Goal: Find specific page/section: Find specific page/section

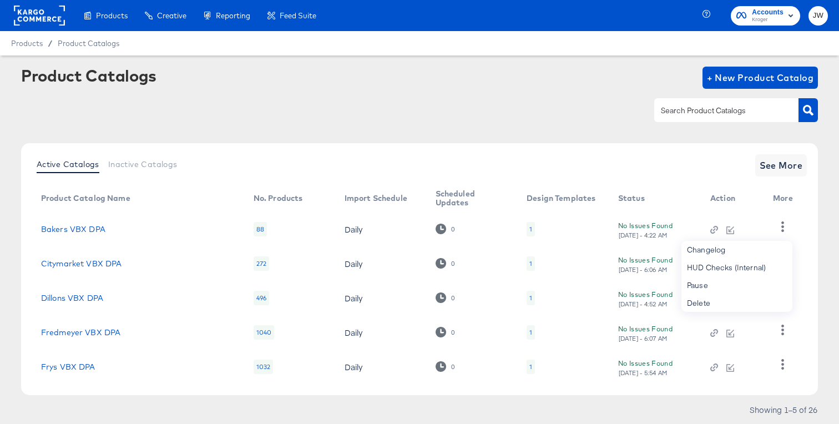
click at [35, 20] on rect at bounding box center [39, 16] width 51 height 20
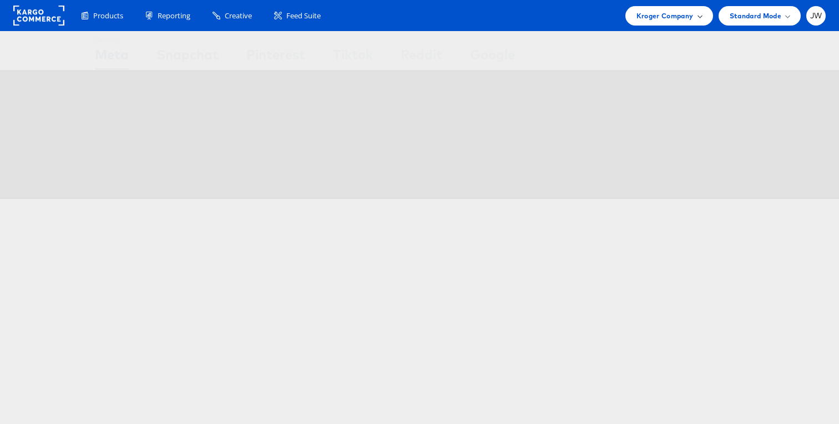
click at [669, 23] on div "Kroger Company" at bounding box center [669, 15] width 88 height 19
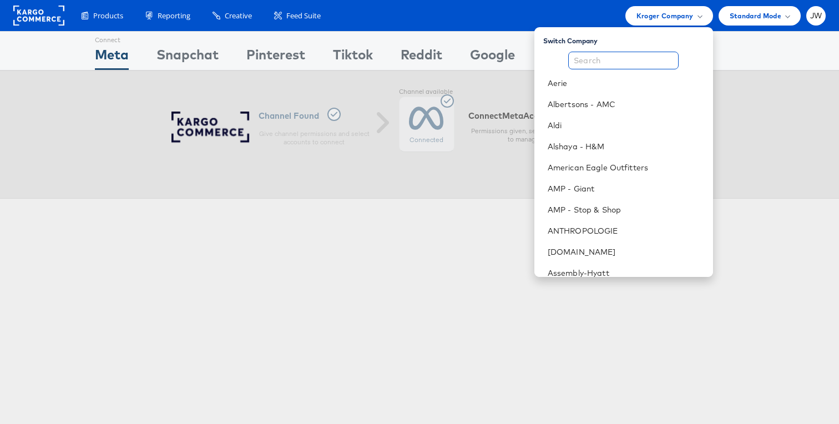
click at [627, 67] on input "text" at bounding box center [623, 61] width 110 height 18
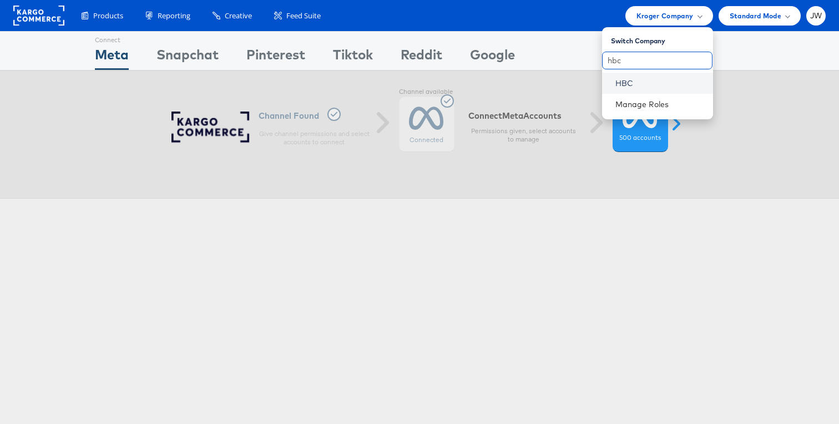
type input "hbc"
click at [637, 83] on link "HBC" at bounding box center [659, 83] width 89 height 11
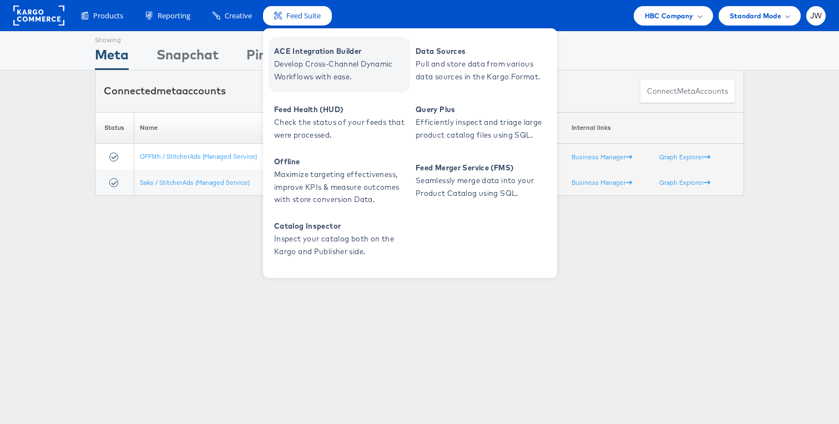
click at [300, 52] on span "ACE Integration Builder" at bounding box center [340, 51] width 133 height 13
